Goal: Browse casually: Explore the website without a specific task or goal

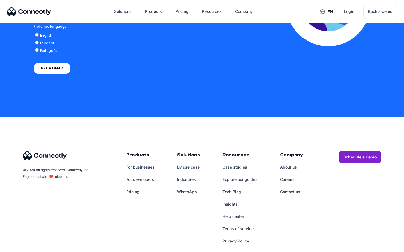
scroll to position [1238, 0]
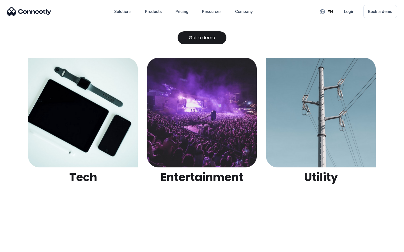
scroll to position [1770, 0]
